Goal: Task Accomplishment & Management: Manage account settings

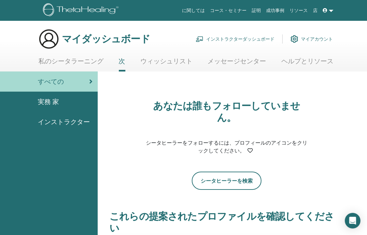
click at [160, 61] on link "ウィッシュリスト" at bounding box center [166, 63] width 52 height 13
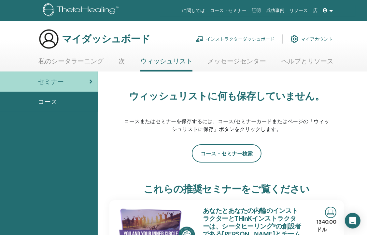
click at [222, 41] on font "インストラクターダッシュボード" at bounding box center [240, 39] width 68 height 6
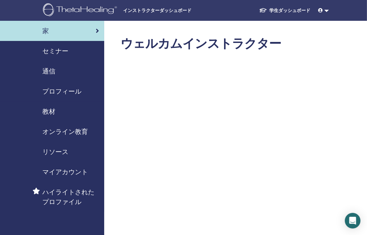
click at [60, 52] on span "セミナー" at bounding box center [55, 51] width 26 height 10
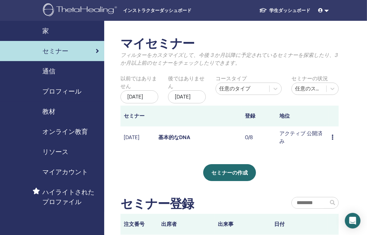
click at [332, 140] on icon at bounding box center [332, 137] width 2 height 5
click at [313, 167] on div "マイセミナー フィルターをカスタマイズして、今後 3 か月以降に予定されているセミナーを探索したり、3 か月以上前のセミナーをチェックしたりできます。 以前で…" at bounding box center [229, 135] width 218 height 199
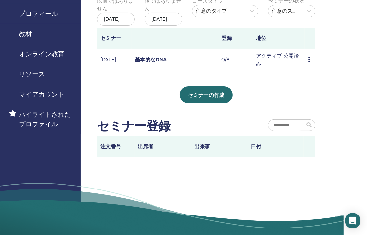
scroll to position [0, 23]
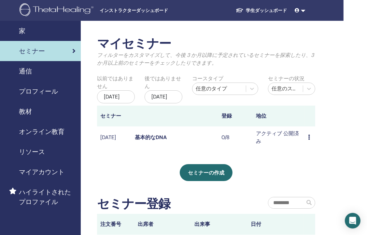
click at [160, 141] on link "基本的なDNA" at bounding box center [151, 137] width 32 height 7
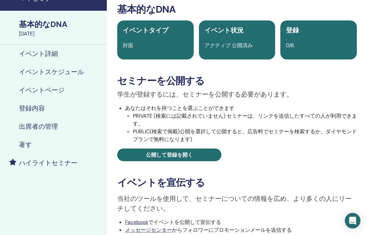
scroll to position [0, 23]
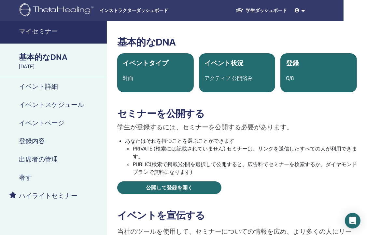
click at [31, 83] on h4 "イベント詳細" at bounding box center [38, 87] width 39 height 8
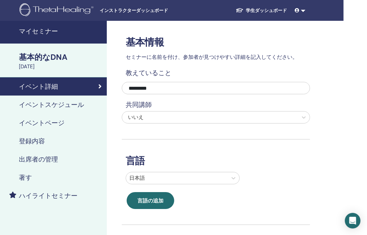
click at [43, 104] on h4 "イベントスケジュール" at bounding box center [51, 105] width 65 height 8
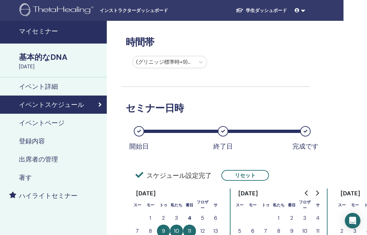
click at [58, 123] on h4 "イベントページ" at bounding box center [42, 123] width 46 height 8
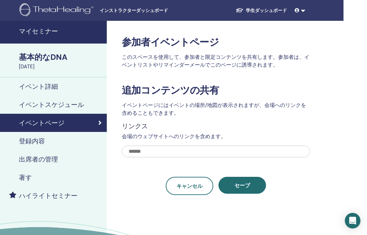
click at [39, 141] on h4 "登録内容" at bounding box center [32, 141] width 26 height 8
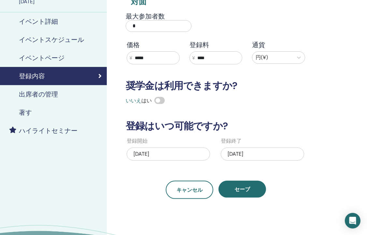
scroll to position [98, 23]
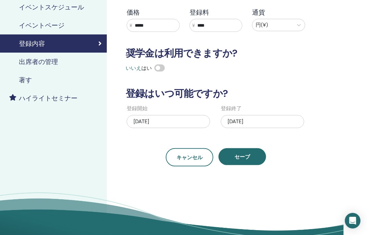
click at [47, 59] on h4 "出席者の管理" at bounding box center [38, 62] width 39 height 8
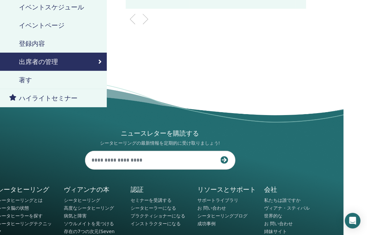
click at [28, 80] on h4 "著す" at bounding box center [25, 80] width 13 height 8
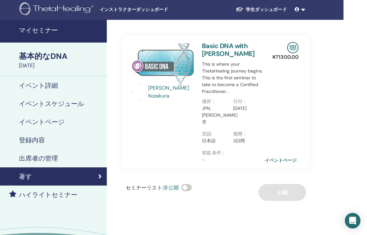
scroll to position [0, 23]
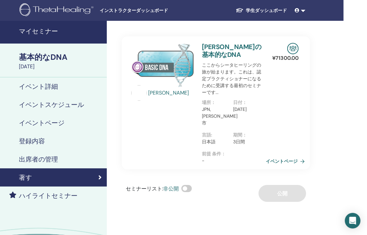
click at [283, 157] on link "イベントページ" at bounding box center [287, 162] width 42 height 10
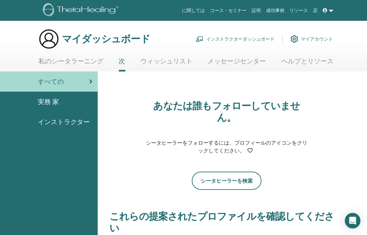
click at [247, 40] on font "インストラクターダッシュボード" at bounding box center [240, 39] width 68 height 6
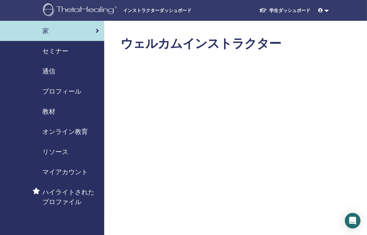
click at [62, 51] on span "セミナー" at bounding box center [55, 51] width 26 height 10
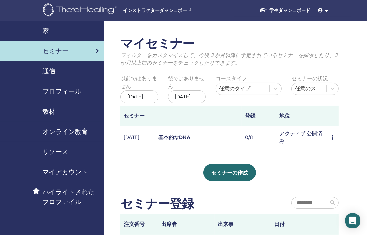
click at [170, 141] on link "基本的なDNA" at bounding box center [174, 137] width 32 height 7
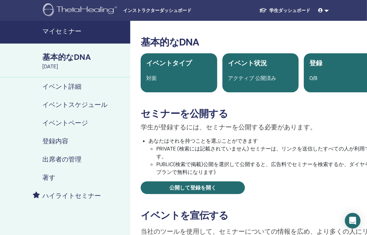
click at [50, 90] on link "イベント詳細" at bounding box center [65, 86] width 130 height 18
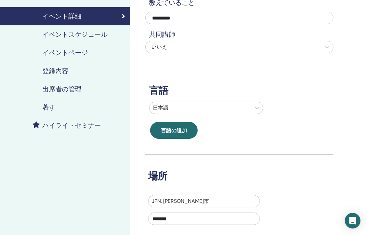
scroll to position [33, 0]
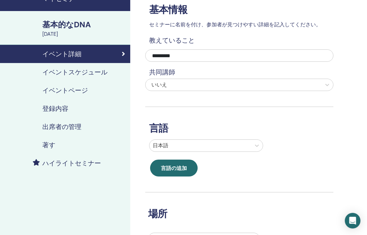
click at [76, 73] on h4 "イベントスケジュール" at bounding box center [74, 72] width 65 height 8
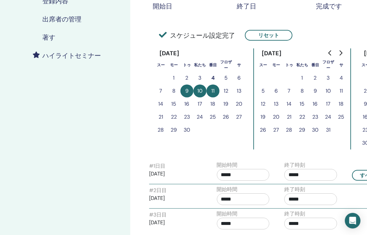
scroll to position [33, 0]
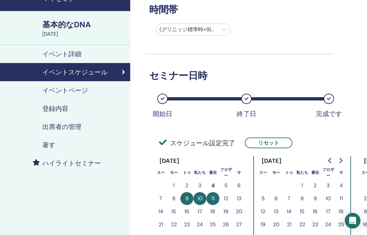
click at [81, 90] on h4 "イベントページ" at bounding box center [65, 91] width 46 height 8
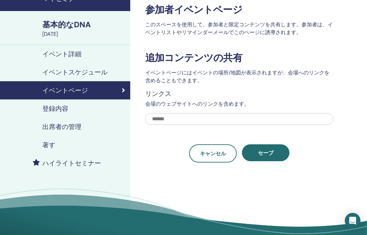
click at [57, 107] on h4 "登録内容" at bounding box center [55, 109] width 26 height 8
